Goal: Task Accomplishment & Management: Complete application form

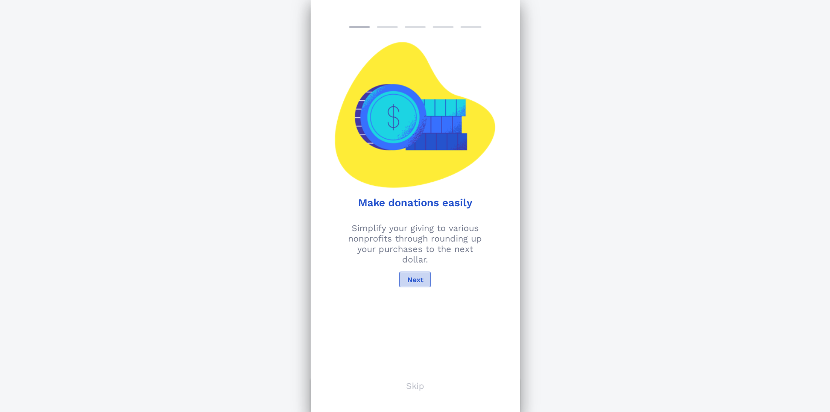
click at [418, 282] on span "Next" at bounding box center [414, 279] width 17 height 8
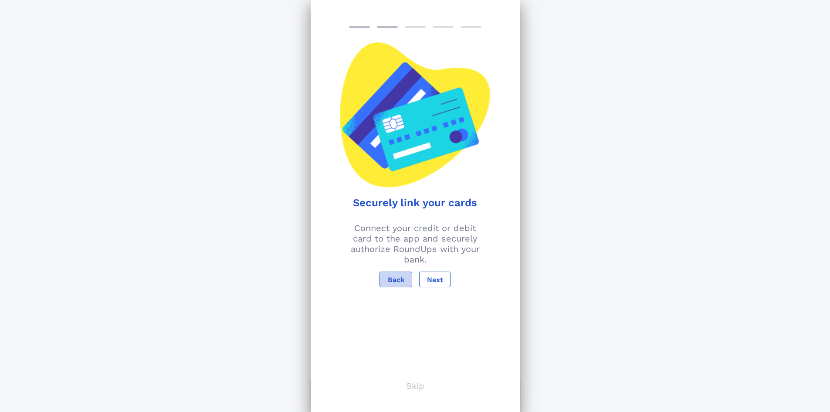
click at [392, 283] on span "Back" at bounding box center [395, 279] width 17 height 8
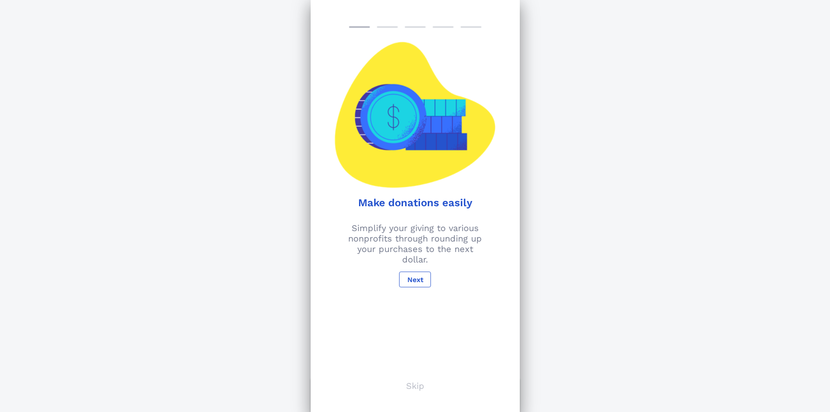
click at [411, 244] on p "Simplify your giving to various nonprofits through rounding up your purchases t…" at bounding box center [415, 244] width 199 height 42
click at [402, 279] on button "Next" at bounding box center [414, 279] width 31 height 16
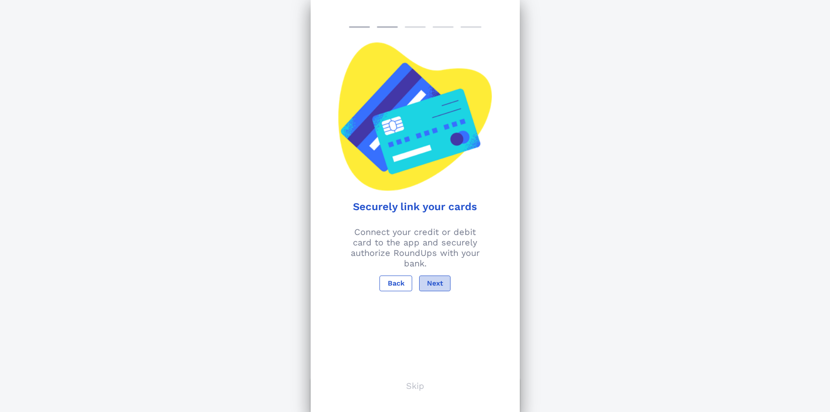
click at [432, 278] on button "Next" at bounding box center [434, 283] width 31 height 16
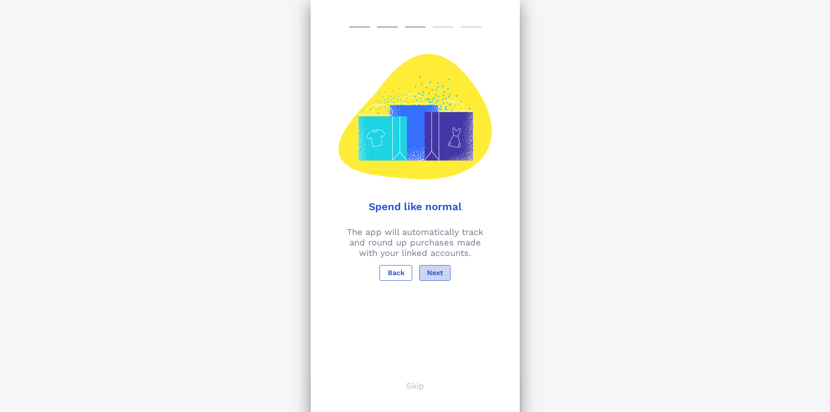
click at [432, 278] on button "Next" at bounding box center [434, 273] width 31 height 16
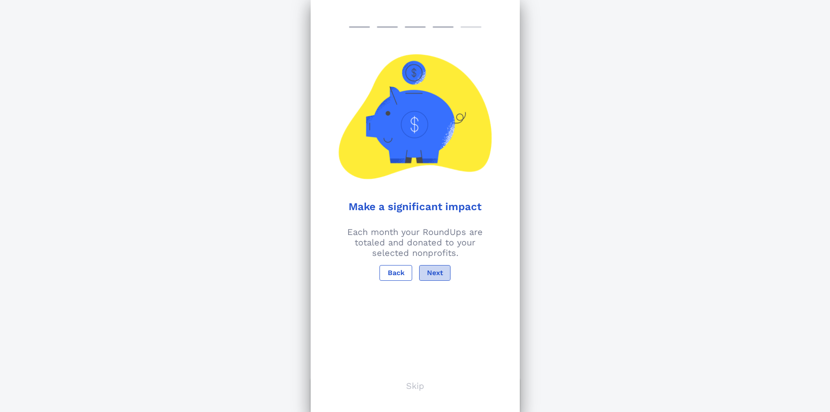
click at [432, 278] on button "Next" at bounding box center [434, 273] width 31 height 16
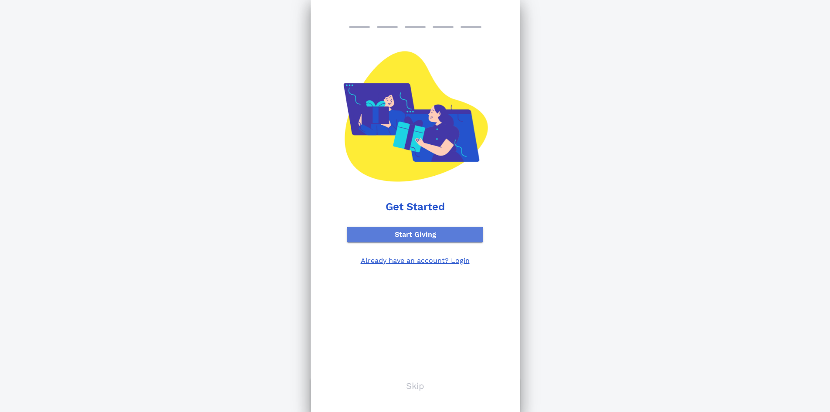
click at [436, 233] on span "Start Giving" at bounding box center [415, 234] width 123 height 8
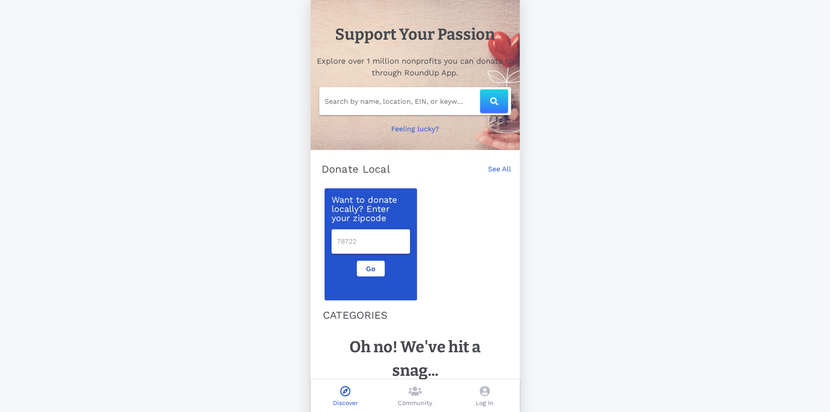
click at [356, 243] on input "number" at bounding box center [371, 241] width 68 height 14
click at [389, 103] on input "Search by name, location, EIN, or keyword" at bounding box center [403, 101] width 156 height 14
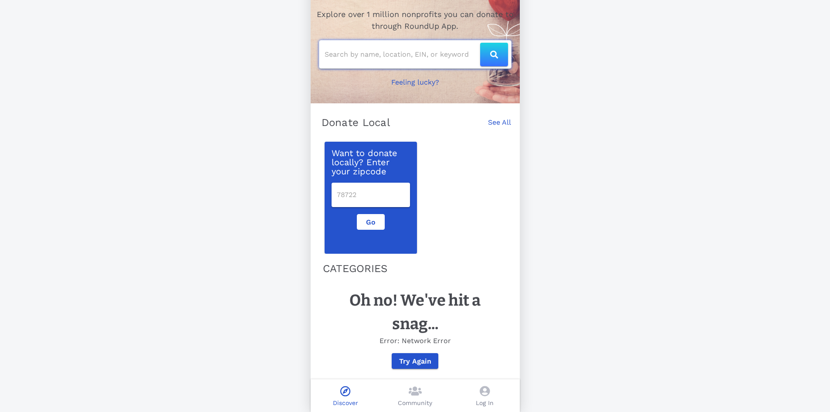
scroll to position [53, 0]
click at [426, 358] on span "Try Again" at bounding box center [415, 361] width 33 height 8
